Goal: Task Accomplishment & Management: Manage account settings

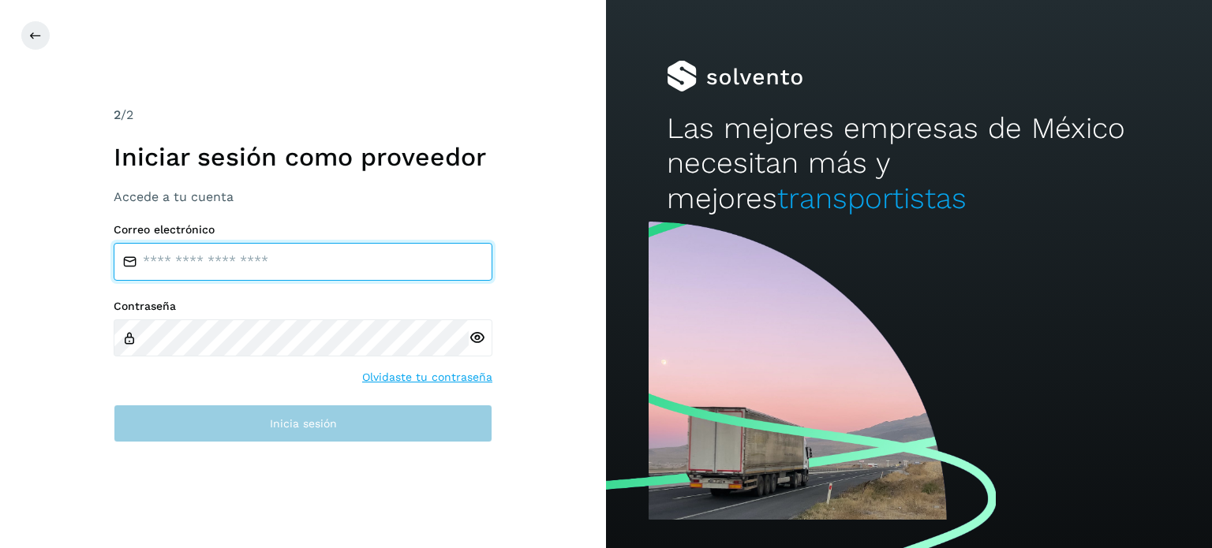
type input "**********"
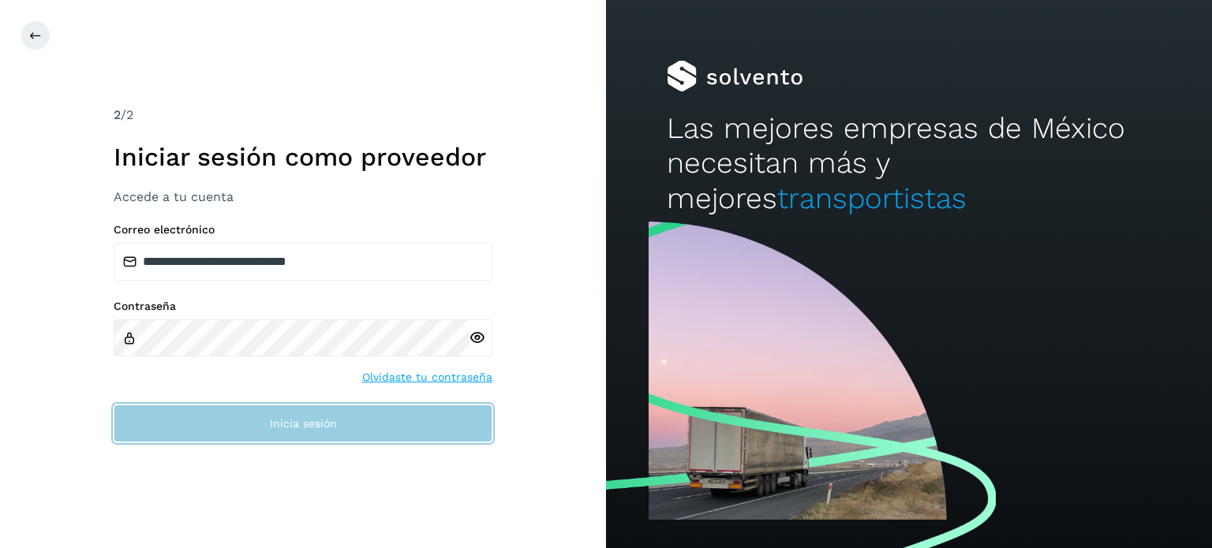
click at [437, 416] on button "Inicia sesión" at bounding box center [303, 424] width 379 height 38
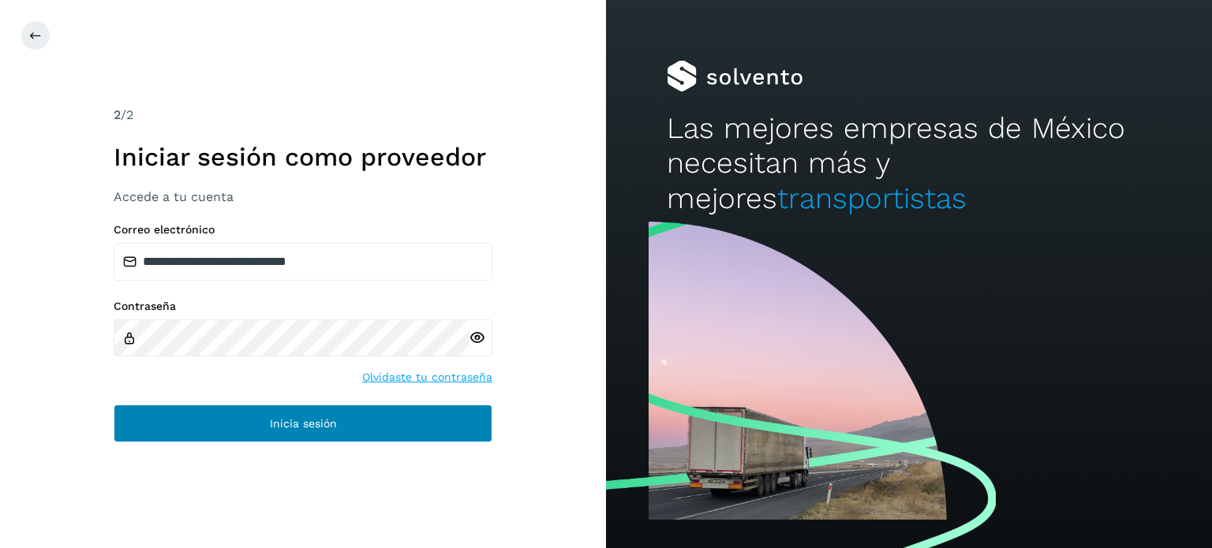
click at [435, 416] on button "Inicia sesión" at bounding box center [303, 424] width 379 height 38
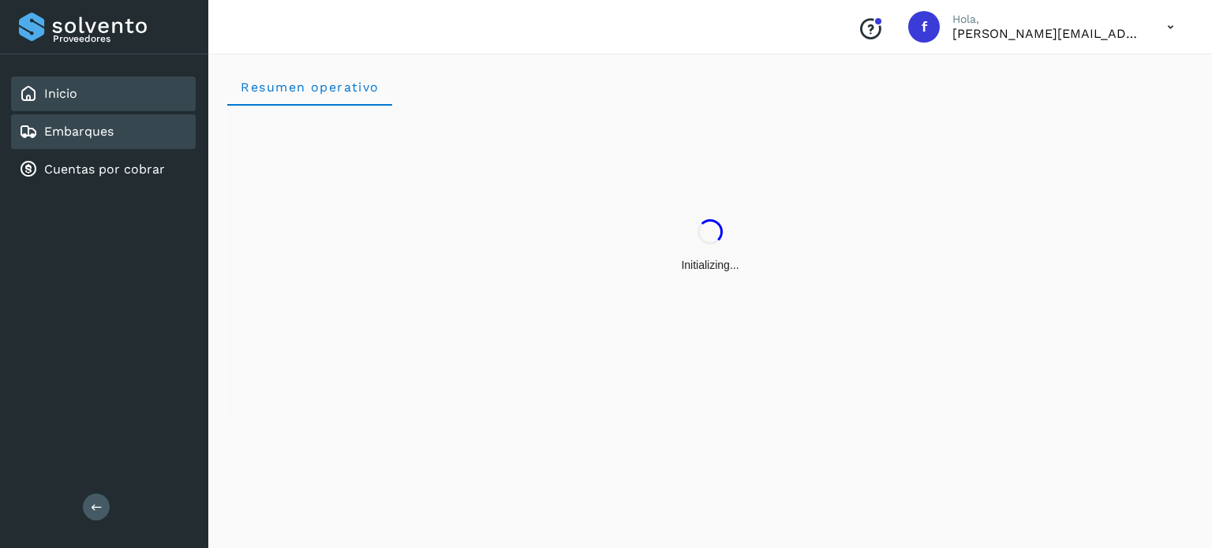
click at [99, 136] on link "Embarques" at bounding box center [78, 131] width 69 height 15
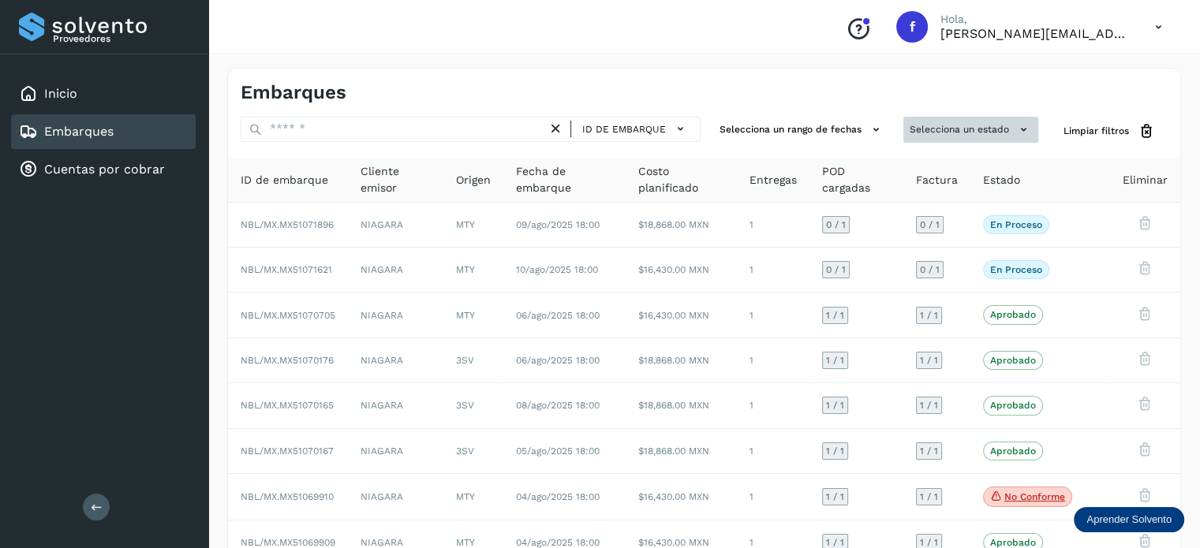
click at [914, 140] on button "Selecciona un estado" at bounding box center [970, 130] width 135 height 26
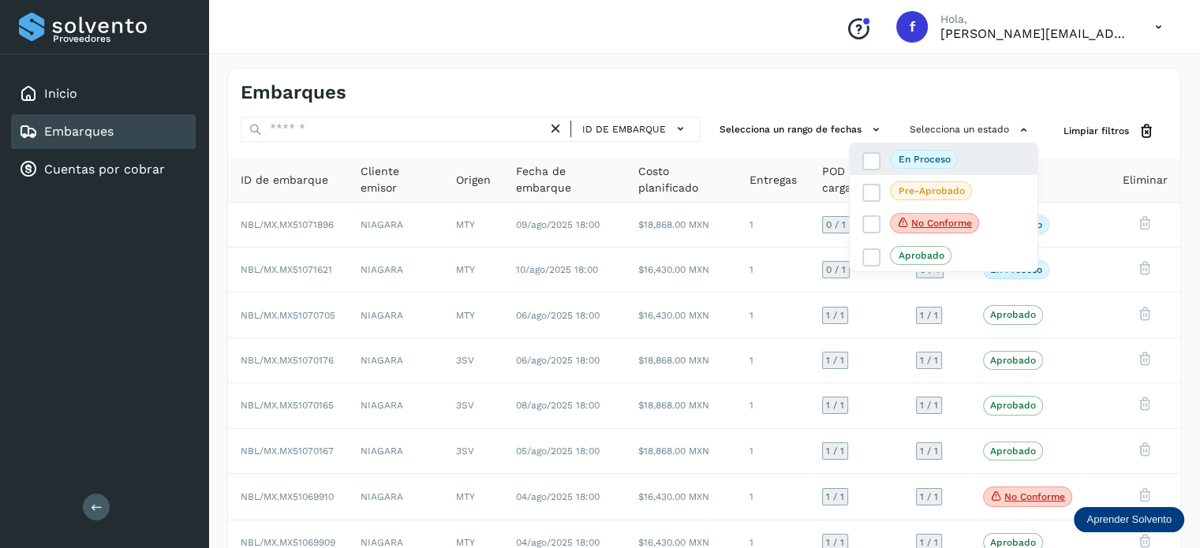
click at [918, 207] on div "En proceso" at bounding box center [943, 223] width 188 height 33
click at [898, 161] on p "En proceso" at bounding box center [924, 159] width 52 height 11
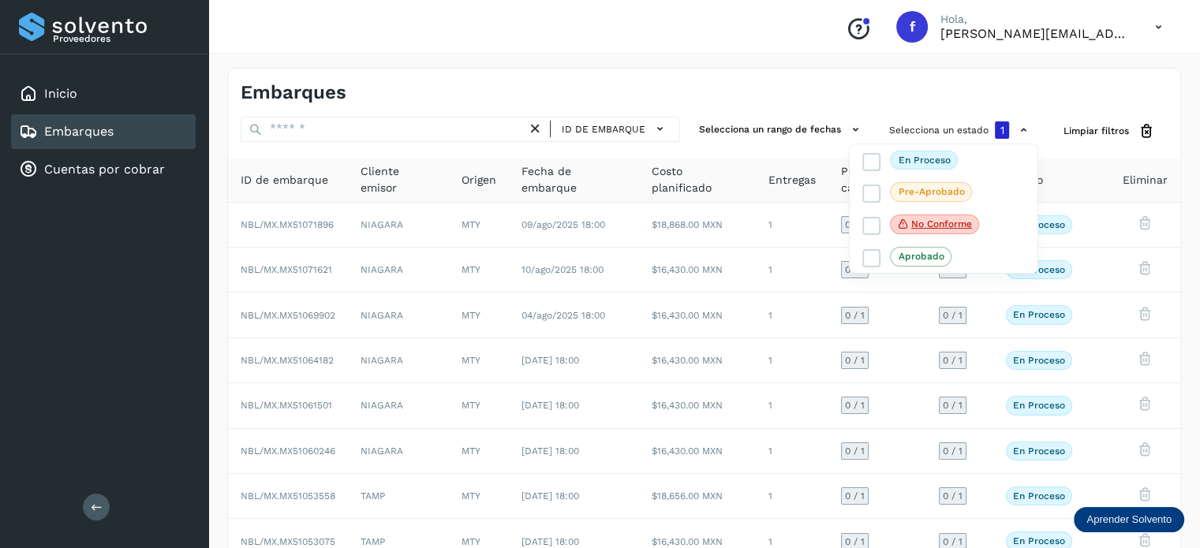
click at [989, 83] on div at bounding box center [600, 274] width 1200 height 548
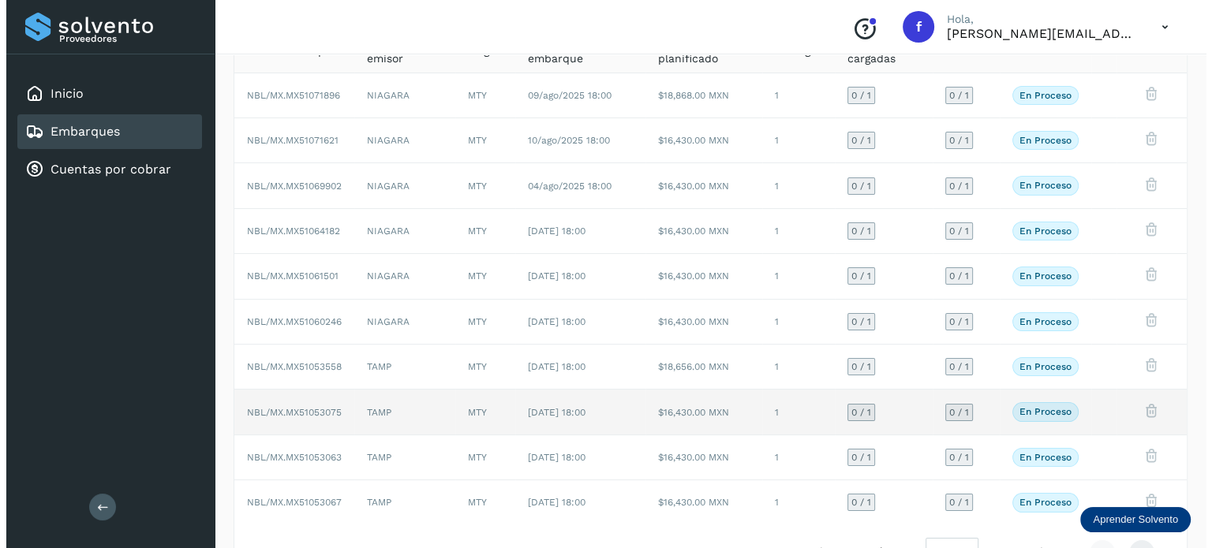
scroll to position [158, 0]
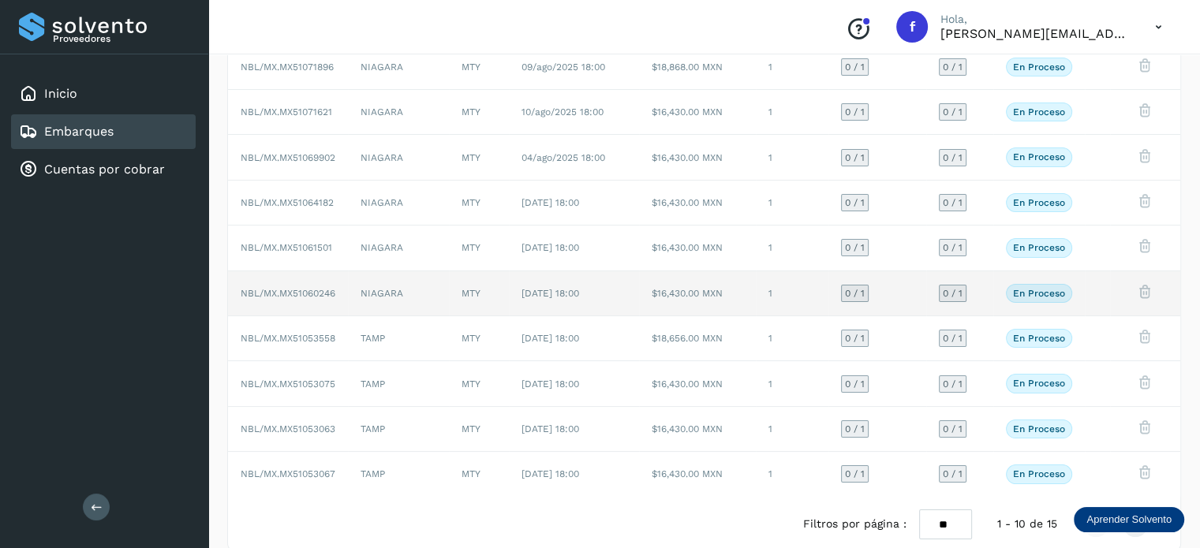
click at [310, 293] on span "NBL/MX.MX51060246" at bounding box center [288, 293] width 95 height 11
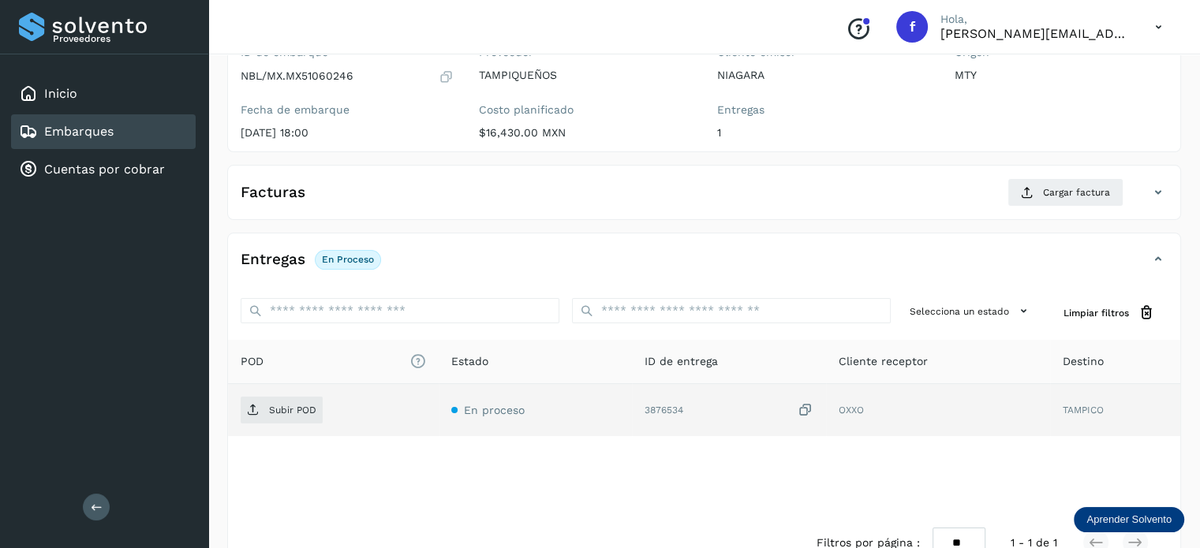
click at [325, 404] on div "Subir POD" at bounding box center [333, 410] width 185 height 27
click at [322, 404] on div "Subir POD" at bounding box center [333, 410] width 185 height 27
click at [316, 403] on span "Subir POD" at bounding box center [282, 410] width 82 height 25
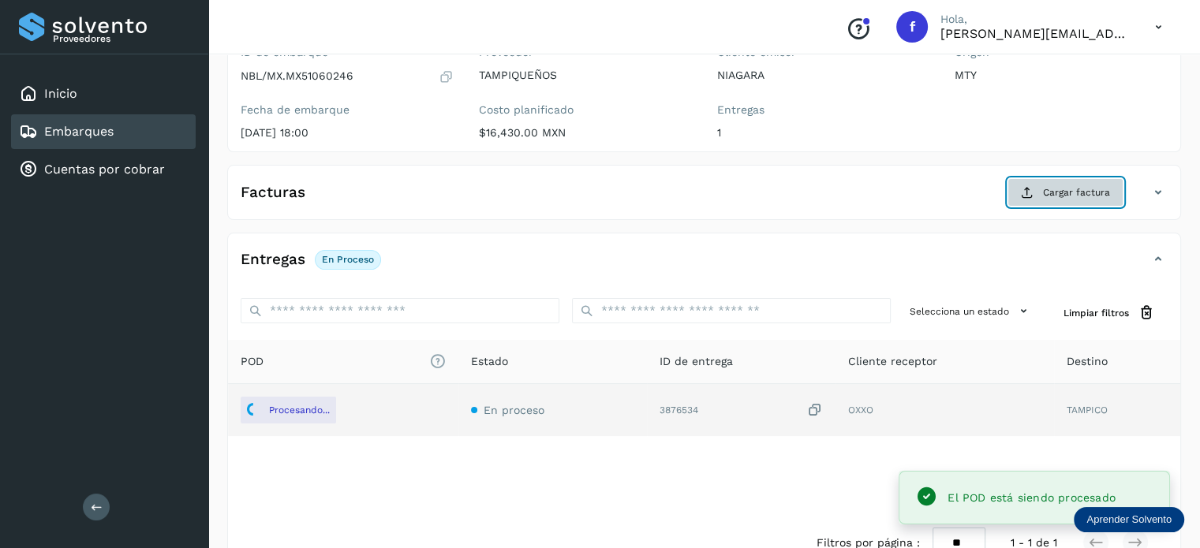
click at [1053, 198] on span "Cargar factura" at bounding box center [1076, 192] width 67 height 14
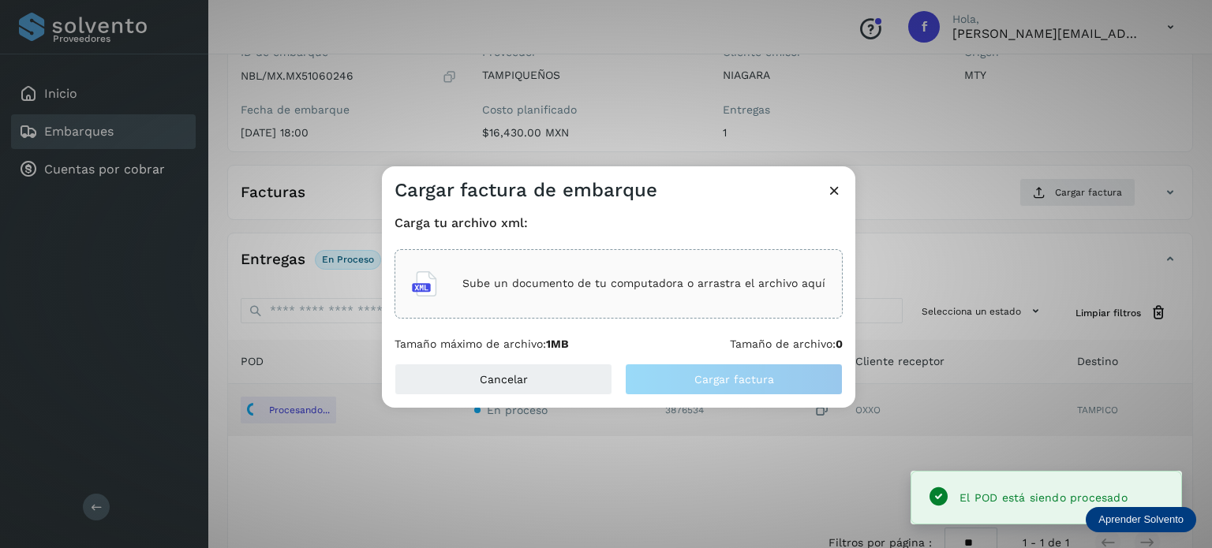
click at [680, 288] on p "Sube un documento de tu computadora o arrastra el archivo aquí" at bounding box center [643, 283] width 363 height 13
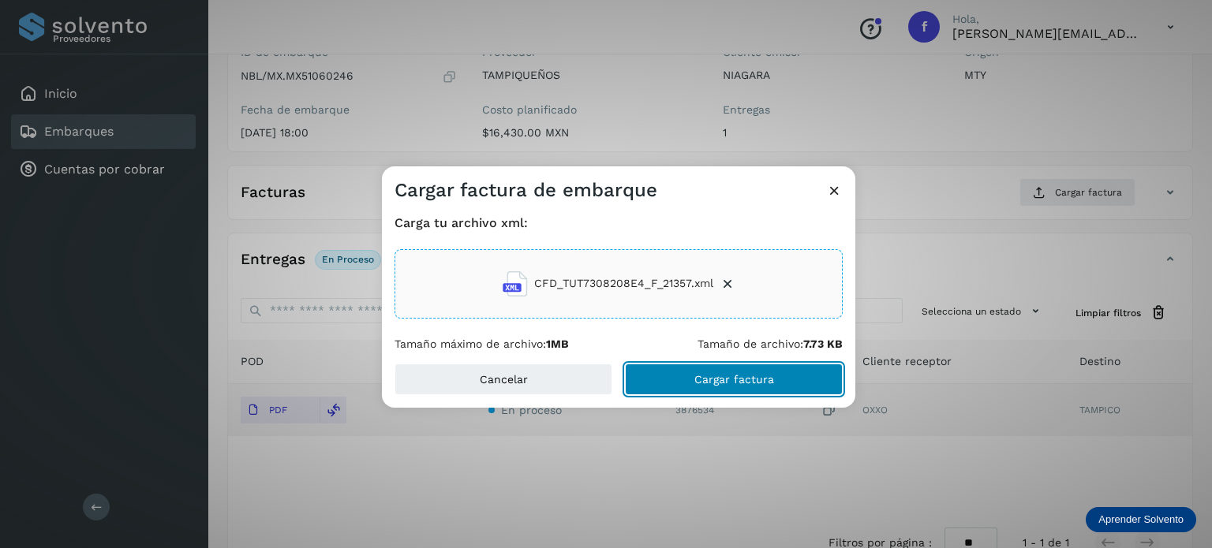
click at [739, 381] on span "Cargar factura" at bounding box center [734, 379] width 80 height 11
